Goal: Information Seeking & Learning: Learn about a topic

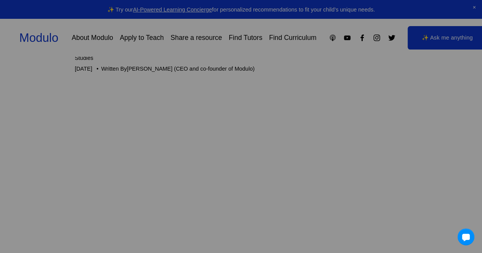
scroll to position [230, 0]
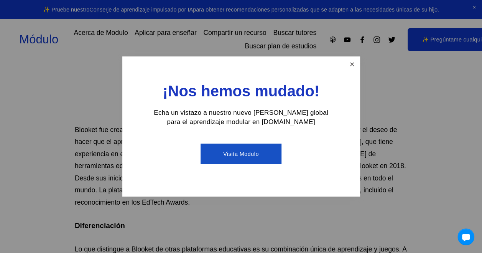
click at [353, 67] on link "Cerrar" at bounding box center [351, 64] width 13 height 13
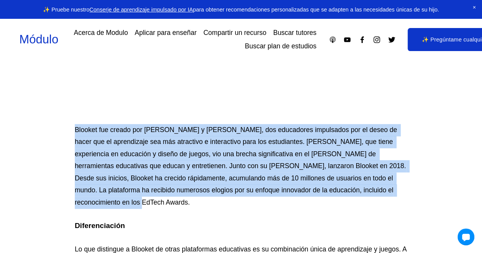
drag, startPoint x: 76, startPoint y: 128, endPoint x: 105, endPoint y: 202, distance: 79.8
click at [105, 202] on p "Blooket fue creado por [PERSON_NAME] y [PERSON_NAME], dos educadores impulsados…" at bounding box center [241, 166] width 332 height 85
copy p "Blooket fue creado por [PERSON_NAME] y [PERSON_NAME], dos educadores impulsados…"
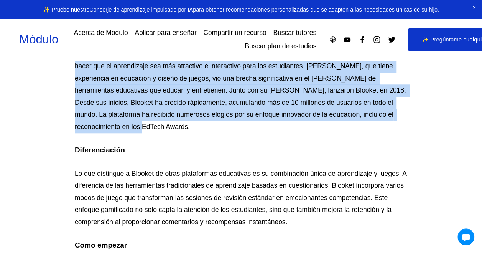
scroll to position [345, 0]
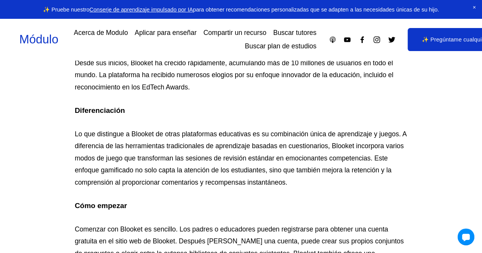
click at [227, 201] on h4 "Cómo empezar" at bounding box center [241, 206] width 332 height 10
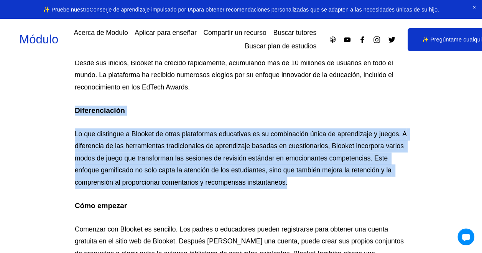
drag, startPoint x: 74, startPoint y: 108, endPoint x: 298, endPoint y: 182, distance: 235.8
copy div "Diferenciación Lo que distingue a Blooket de otras plataformas educativas es su…"
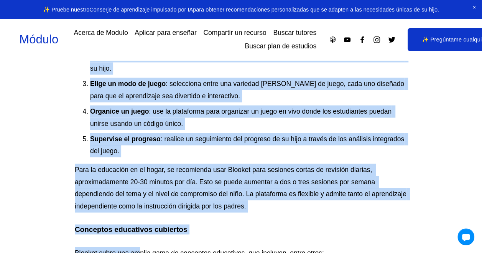
scroll to position [660, 0]
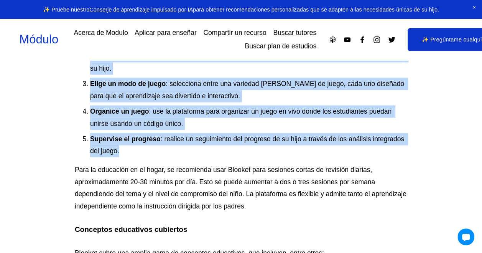
drag, startPoint x: 76, startPoint y: 90, endPoint x: 153, endPoint y: 143, distance: 94.3
copy div "Lore ipsumdo Sitametc adi Elitsed do eiusmodt. Inc utlabo e doloremagn aliqua e…"
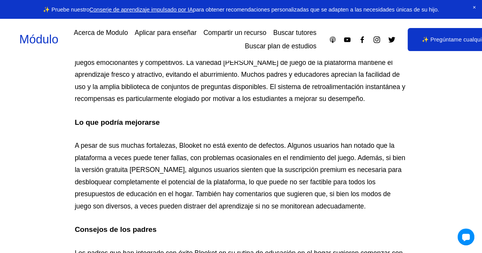
scroll to position [1005, 0]
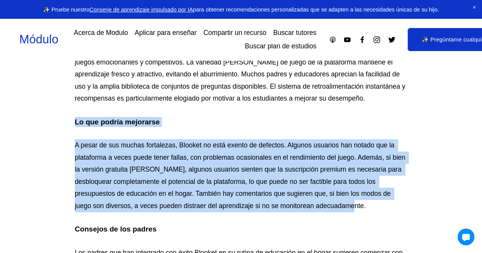
drag, startPoint x: 76, startPoint y: 108, endPoint x: 394, endPoint y: 193, distance: 329.4
copy div "Lo que podría mejorarse A pesar de sus muchas fortalezas, Blooket no está exent…"
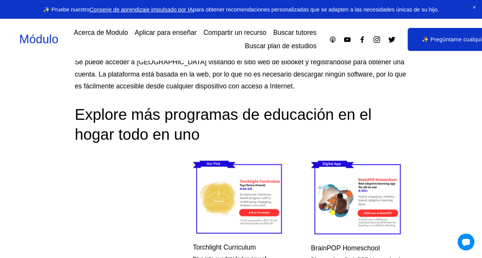
scroll to position [2423, 0]
